Goal: Transaction & Acquisition: Obtain resource

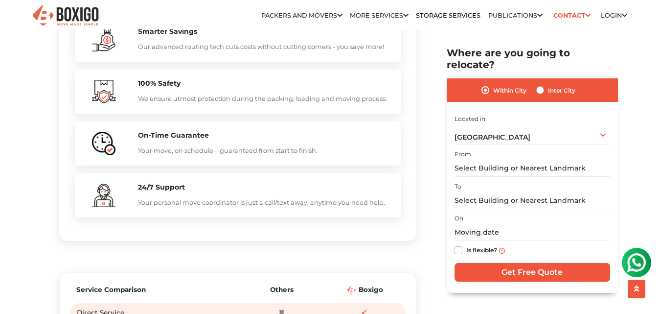
scroll to position [1223, 0]
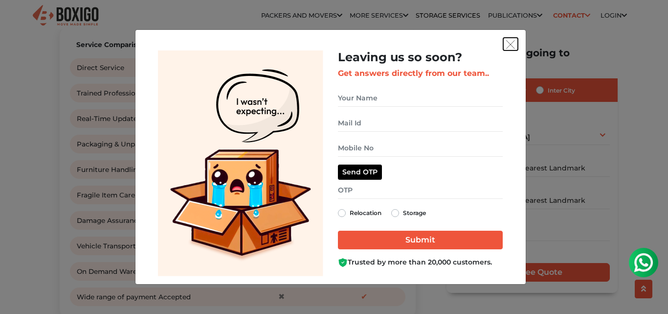
click at [512, 44] on img "get free quote dialog" at bounding box center [510, 44] width 9 height 9
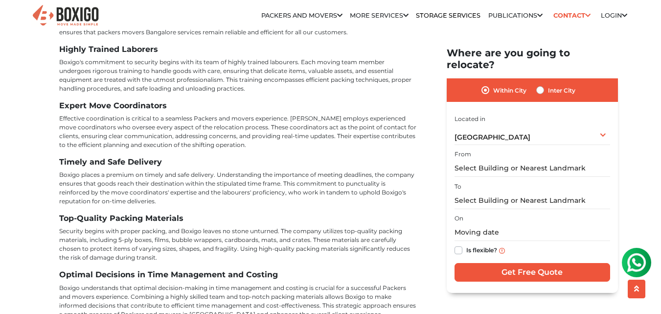
scroll to position [4404, 0]
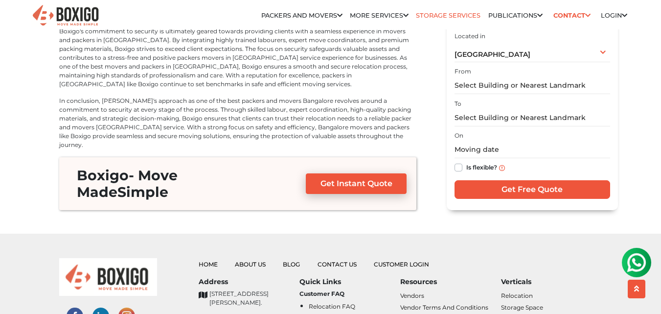
click at [453, 14] on link "Storage Services" at bounding box center [448, 15] width 65 height 7
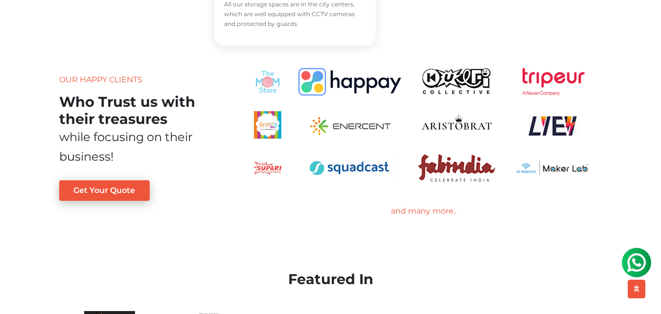
click at [267, 95] on img at bounding box center [267, 81] width 27 height 27
click at [417, 217] on div "and many more.." at bounding box center [423, 211] width 357 height 12
click at [434, 217] on div "and many more.." at bounding box center [423, 211] width 357 height 12
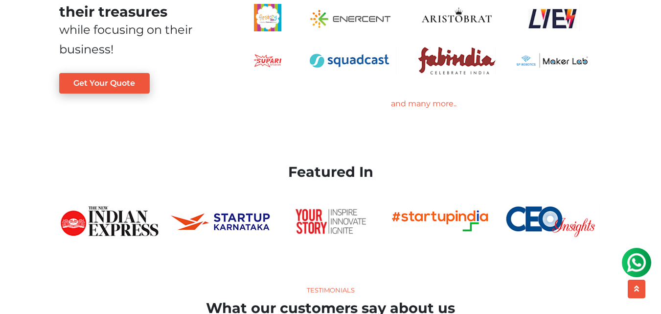
scroll to position [1574, 0]
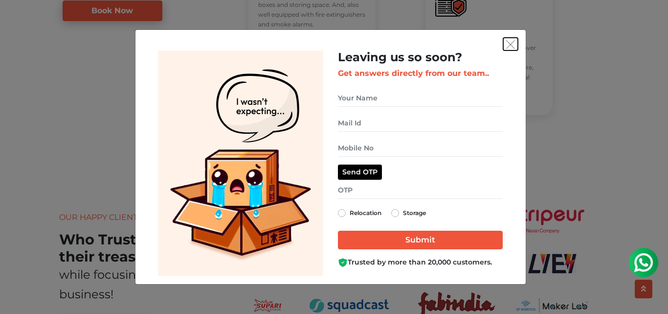
click at [510, 46] on img "get free quote dialog" at bounding box center [510, 44] width 9 height 9
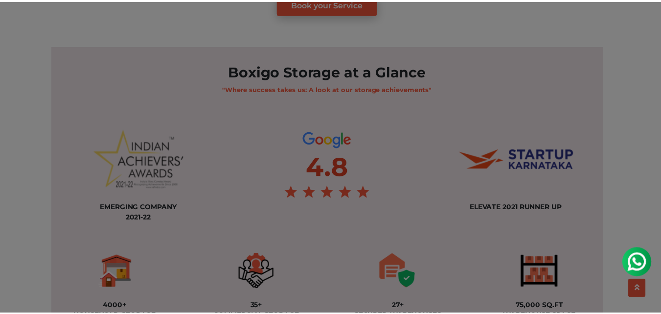
scroll to position [595, 0]
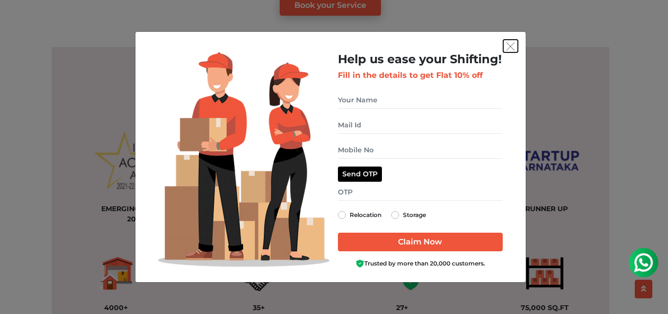
click at [514, 50] on img "get free quote dialog" at bounding box center [510, 46] width 9 height 9
